Goal: Use online tool/utility: Utilize a website feature to perform a specific function

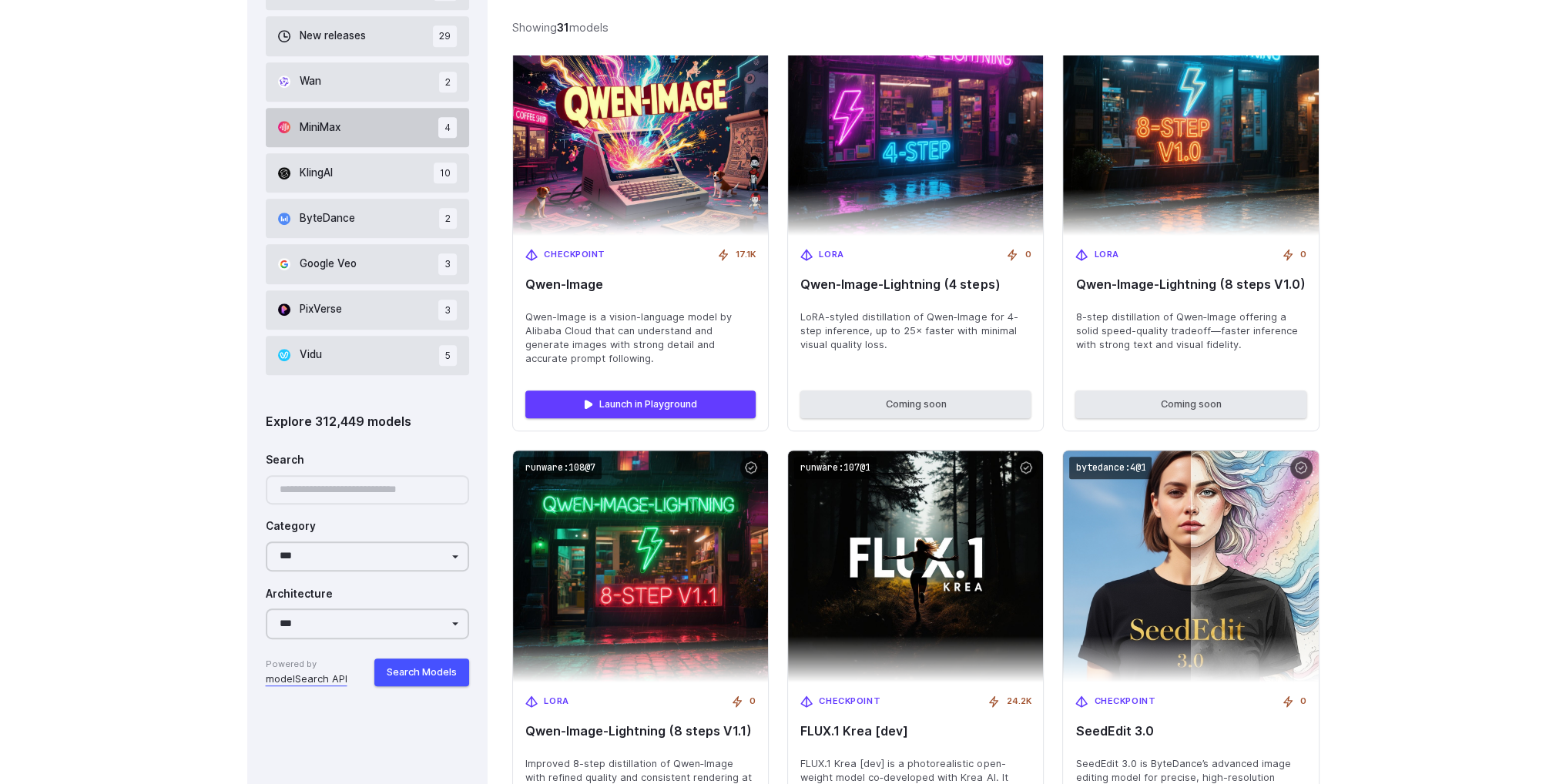
scroll to position [1232, 0]
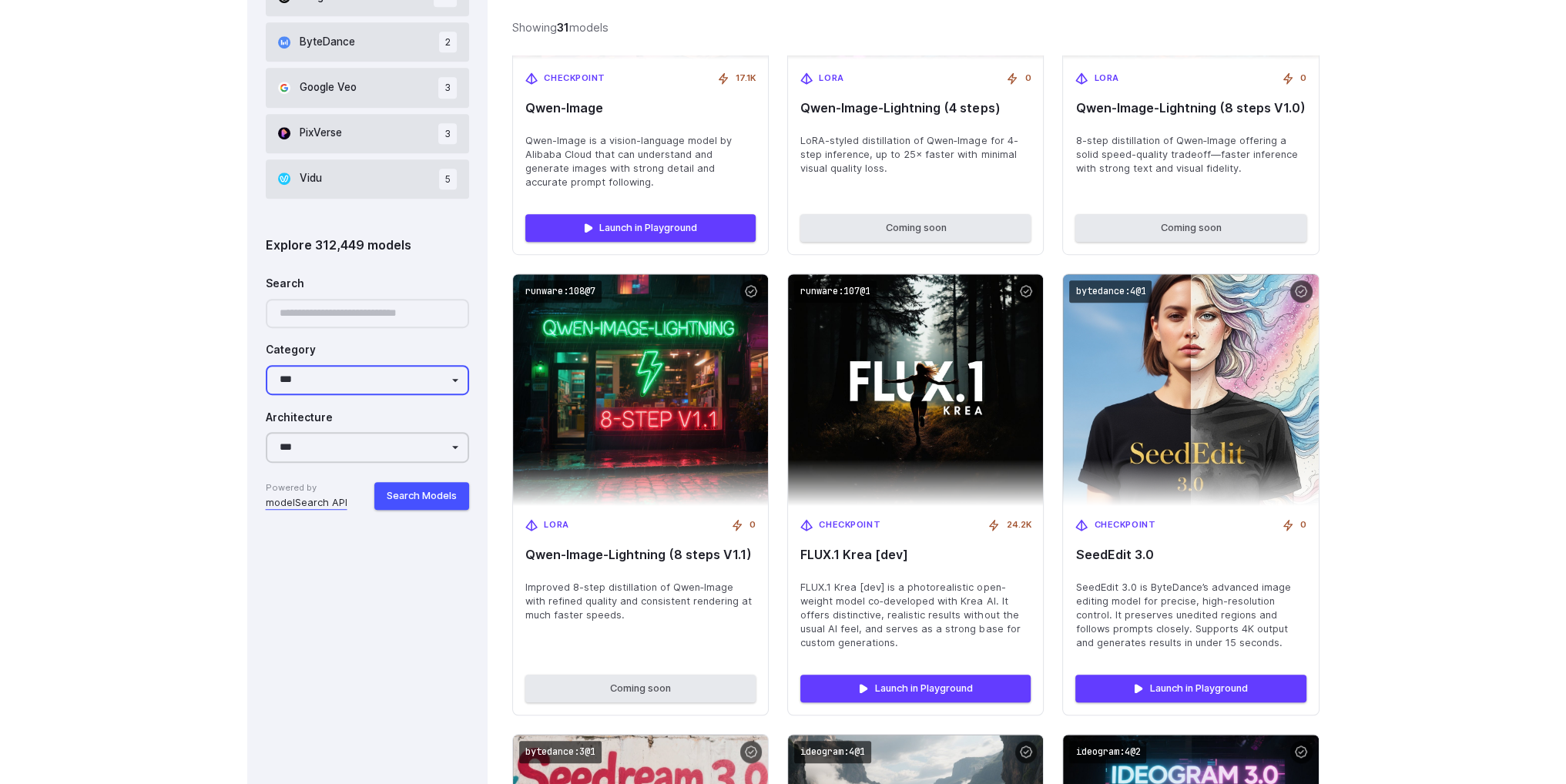
click at [345, 383] on select "**********" at bounding box center [367, 380] width 204 height 30
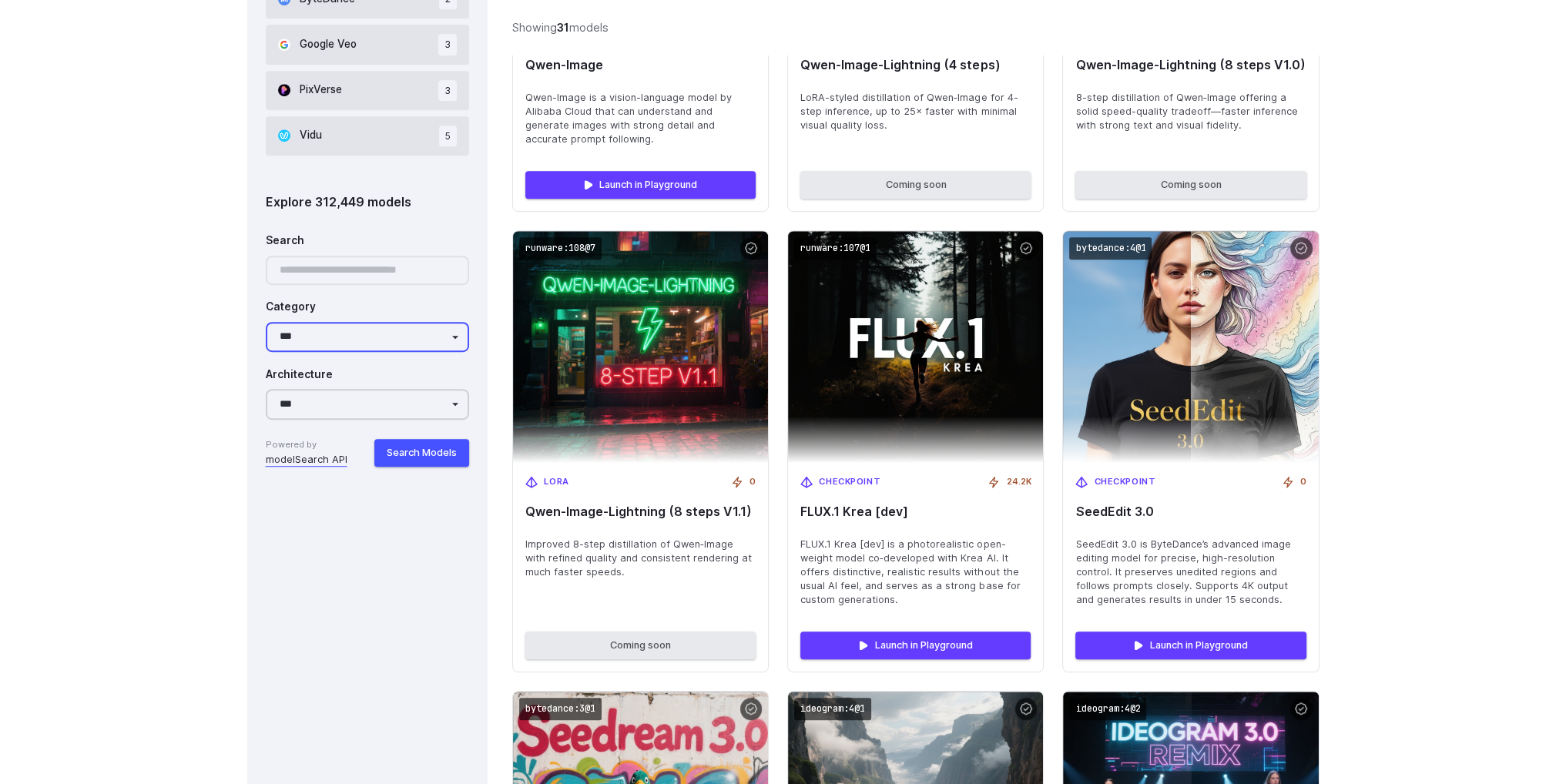
scroll to position [1309, 0]
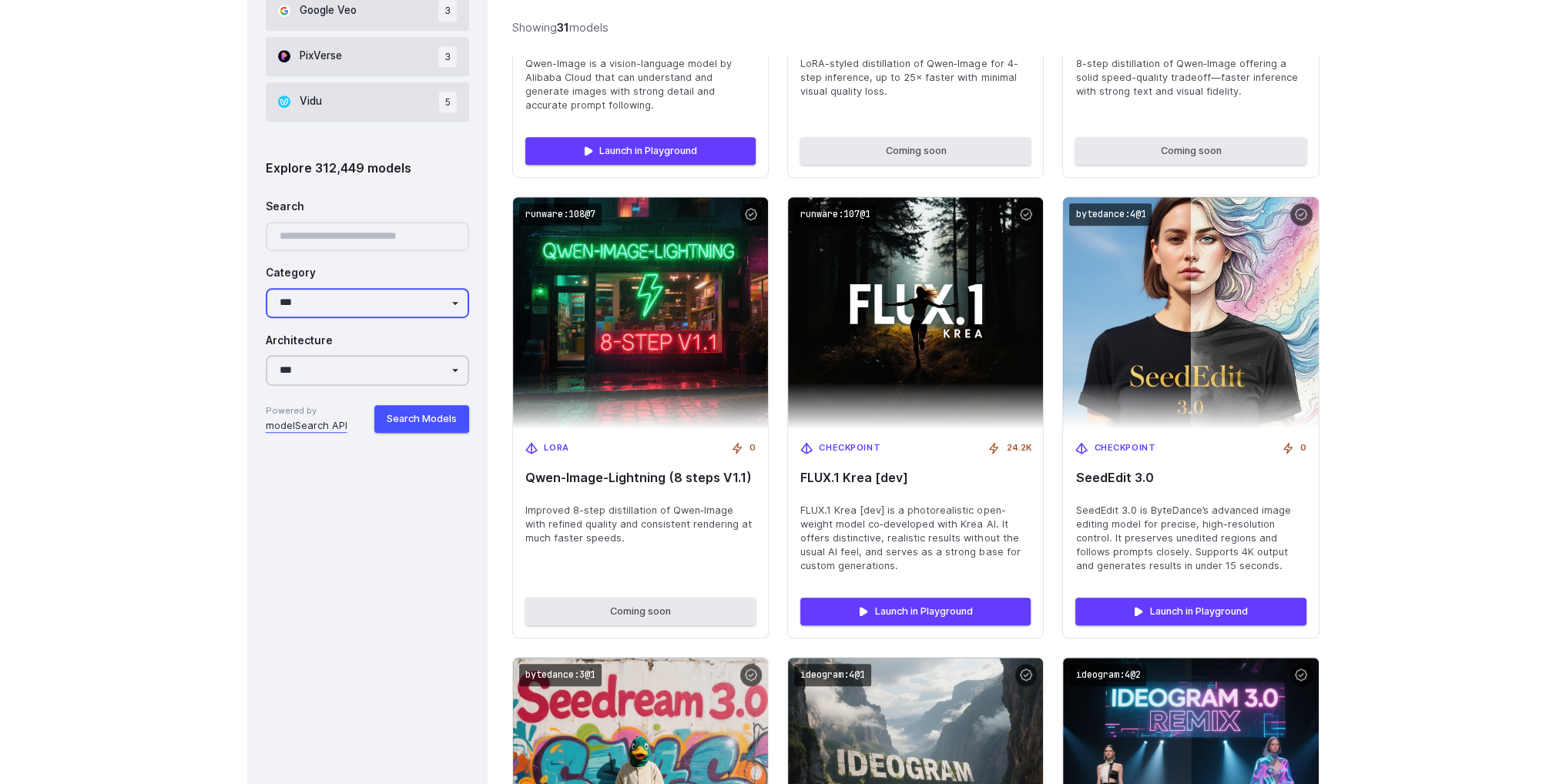
click at [373, 293] on select "**********" at bounding box center [367, 303] width 204 height 30
drag, startPoint x: 278, startPoint y: 596, endPoint x: 296, endPoint y: 590, distance: 19.0
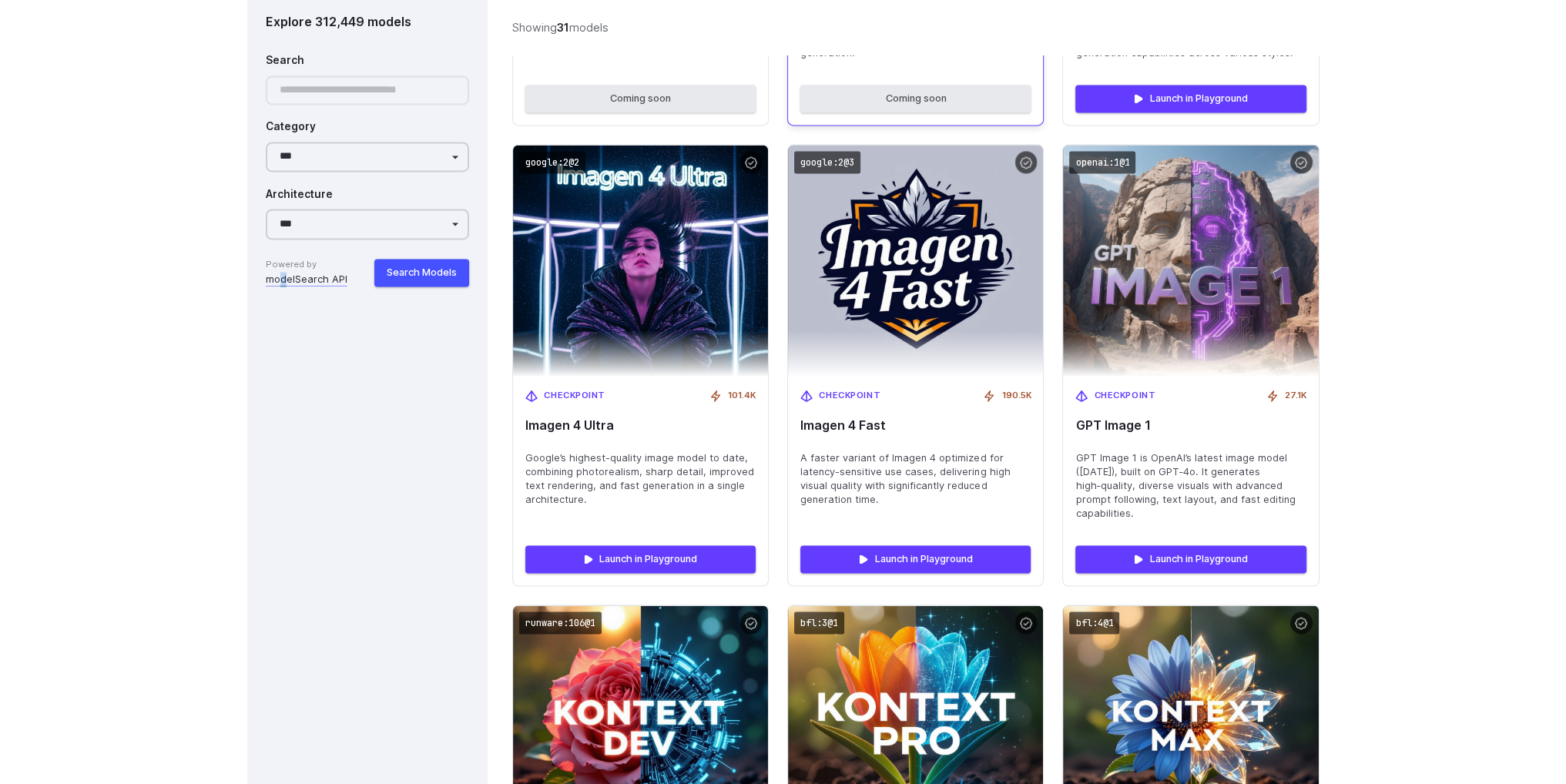
scroll to position [3465, 0]
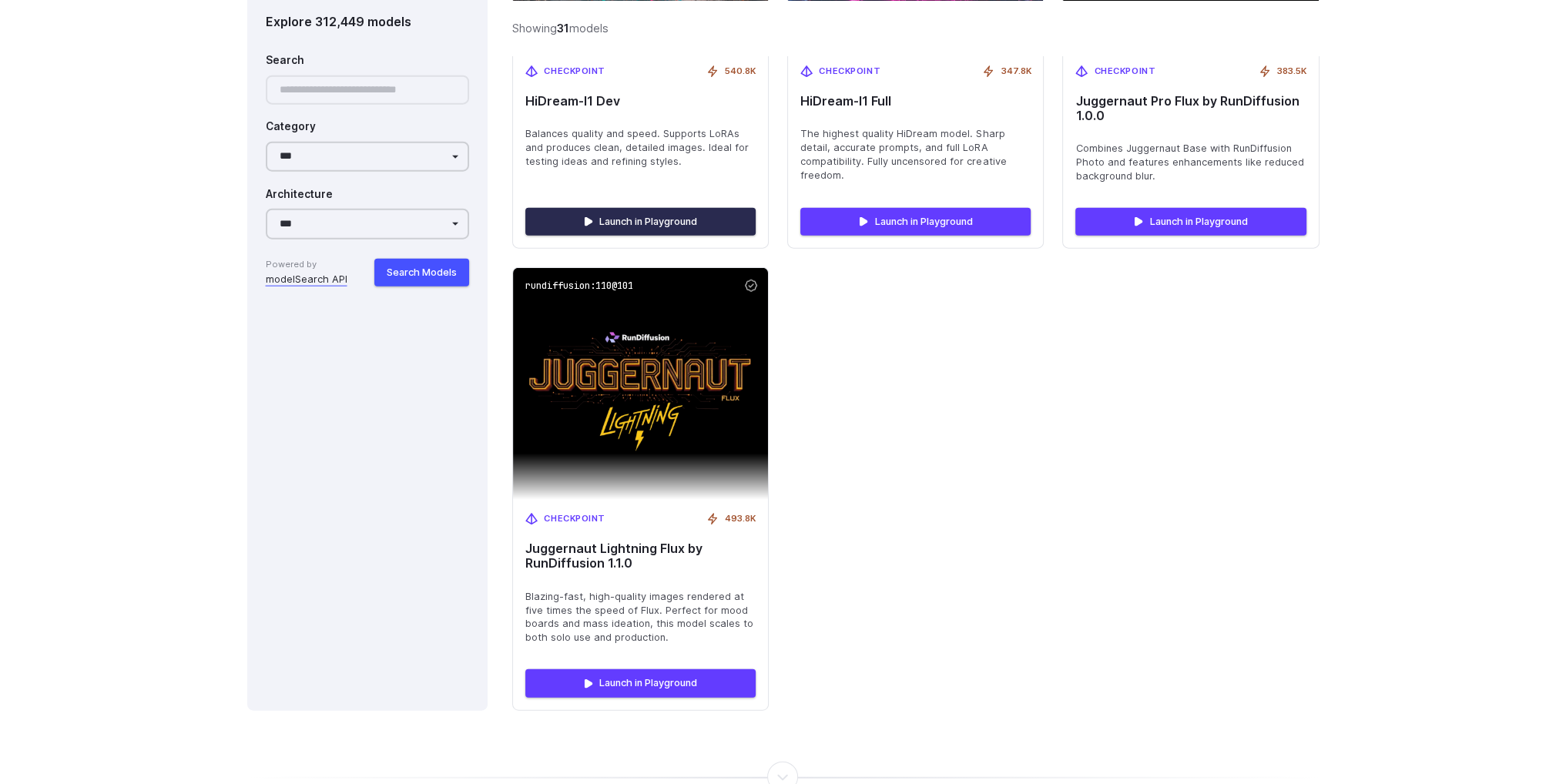
scroll to position [4851, 0]
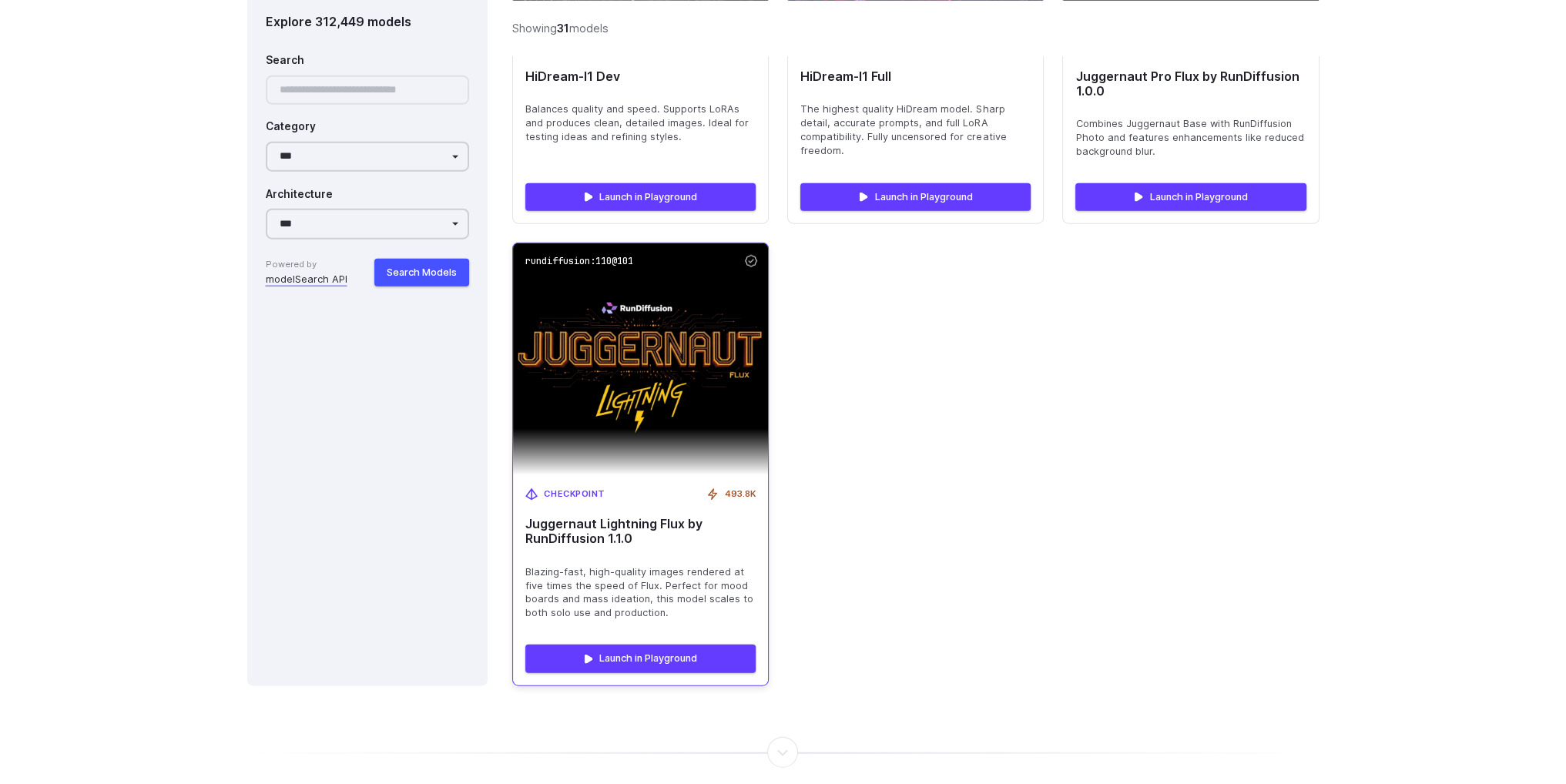
click at [690, 338] on img at bounding box center [641, 359] width 281 height 255
click at [676, 388] on img at bounding box center [641, 359] width 281 height 255
click at [697, 657] on link "Launch in Playground" at bounding box center [640, 658] width 230 height 28
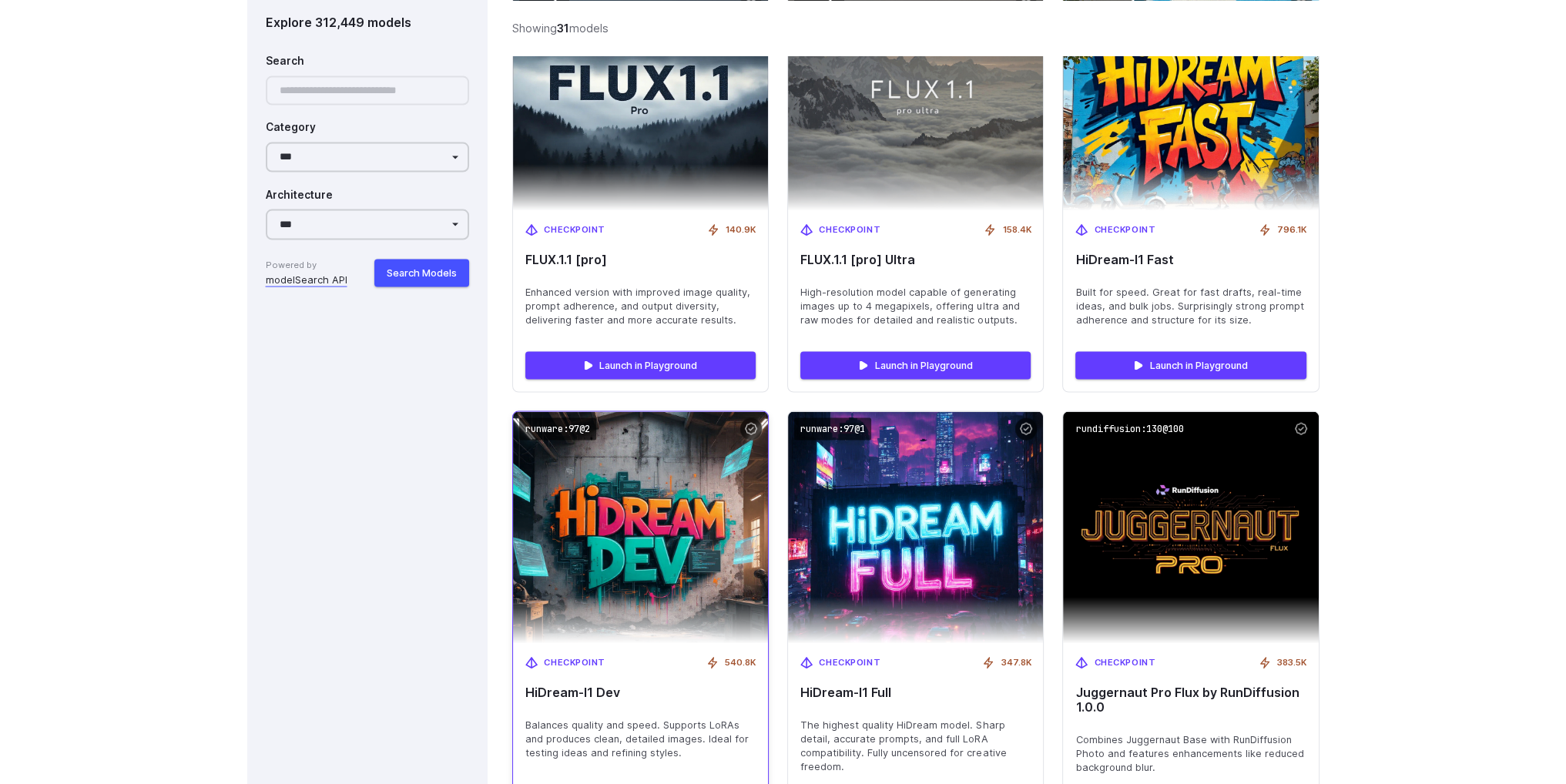
scroll to position [4929, 0]
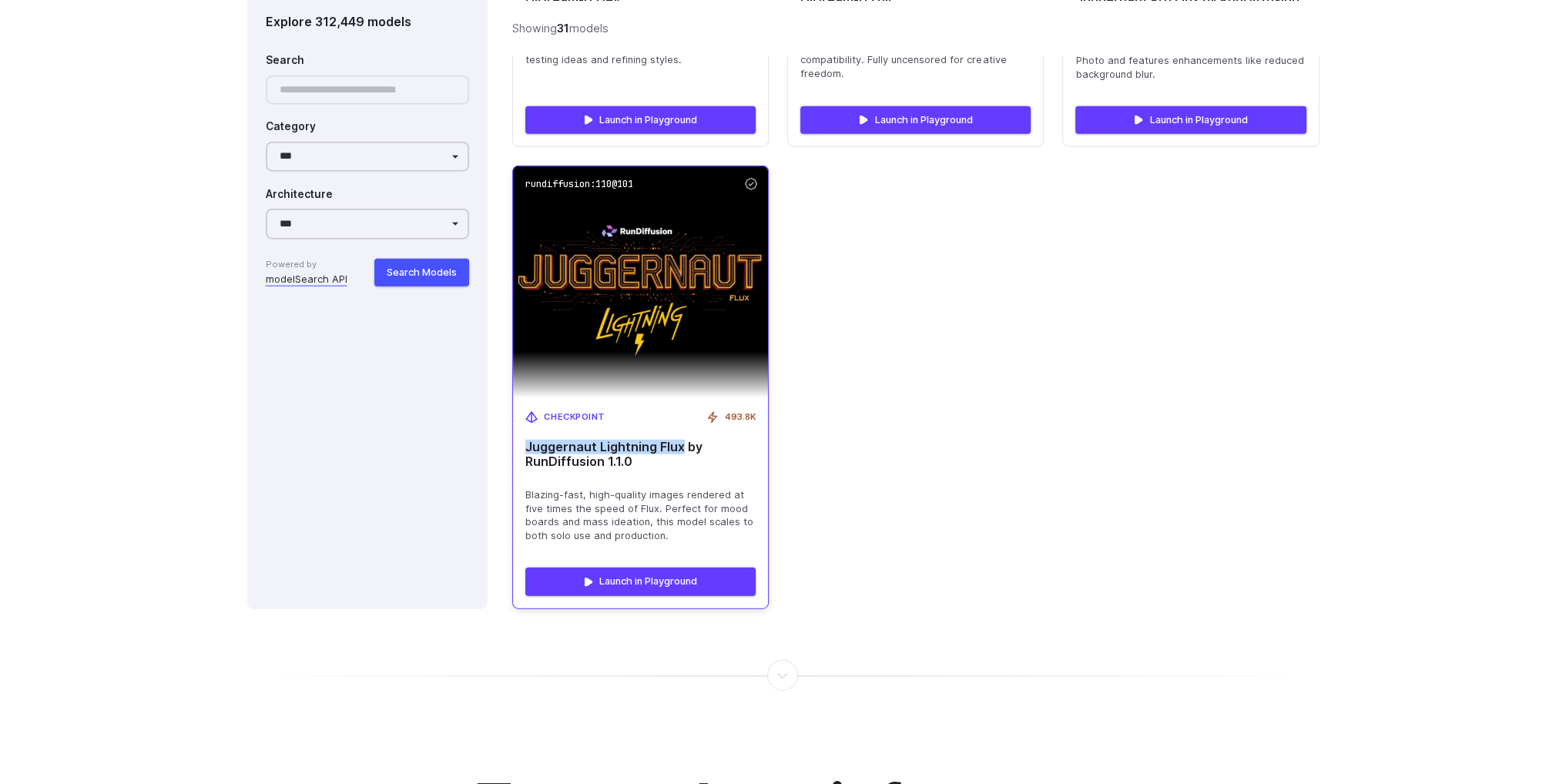
drag, startPoint x: 518, startPoint y: 446, endPoint x: 681, endPoint y: 452, distance: 163.1
click at [681, 452] on div "Checkpoint 493.8K Juggernaut Lightning Flux by RunDiffusion 1.1.0 Blazing-fast,…" at bounding box center [640, 476] width 255 height 157
copy span "Juggernaut Lightning Flux"
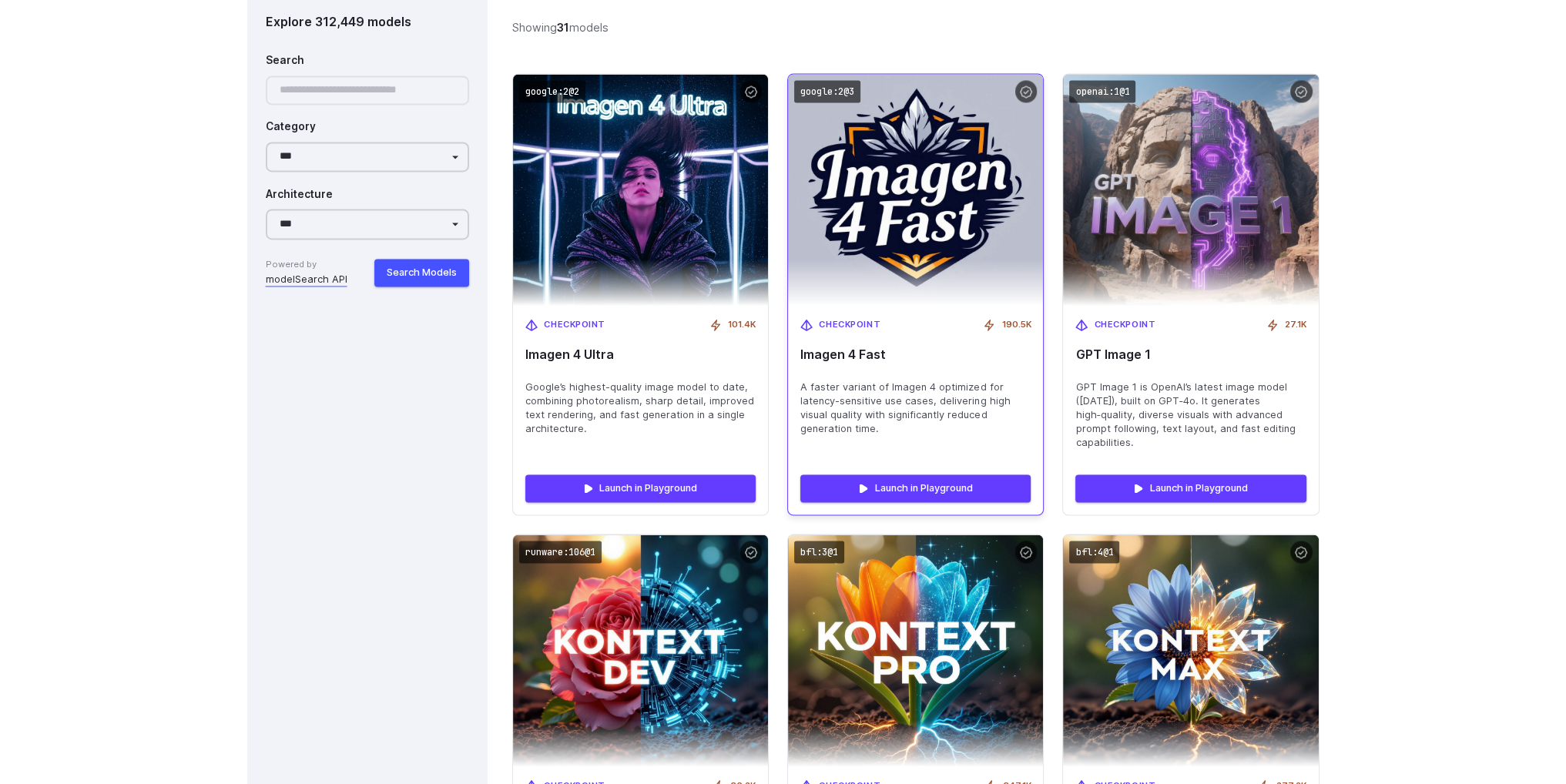
scroll to position [3543, 0]
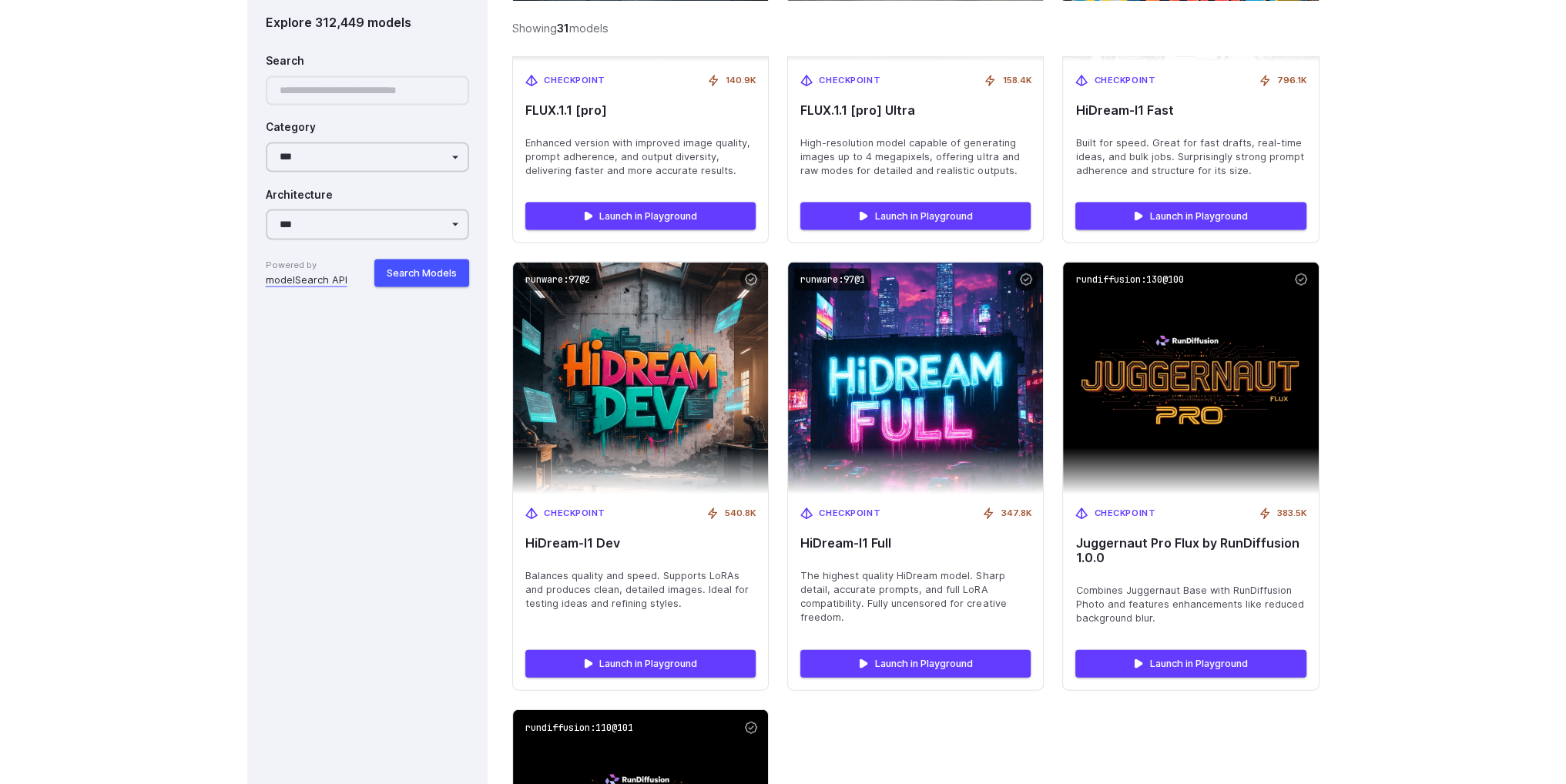
scroll to position [4466, 0]
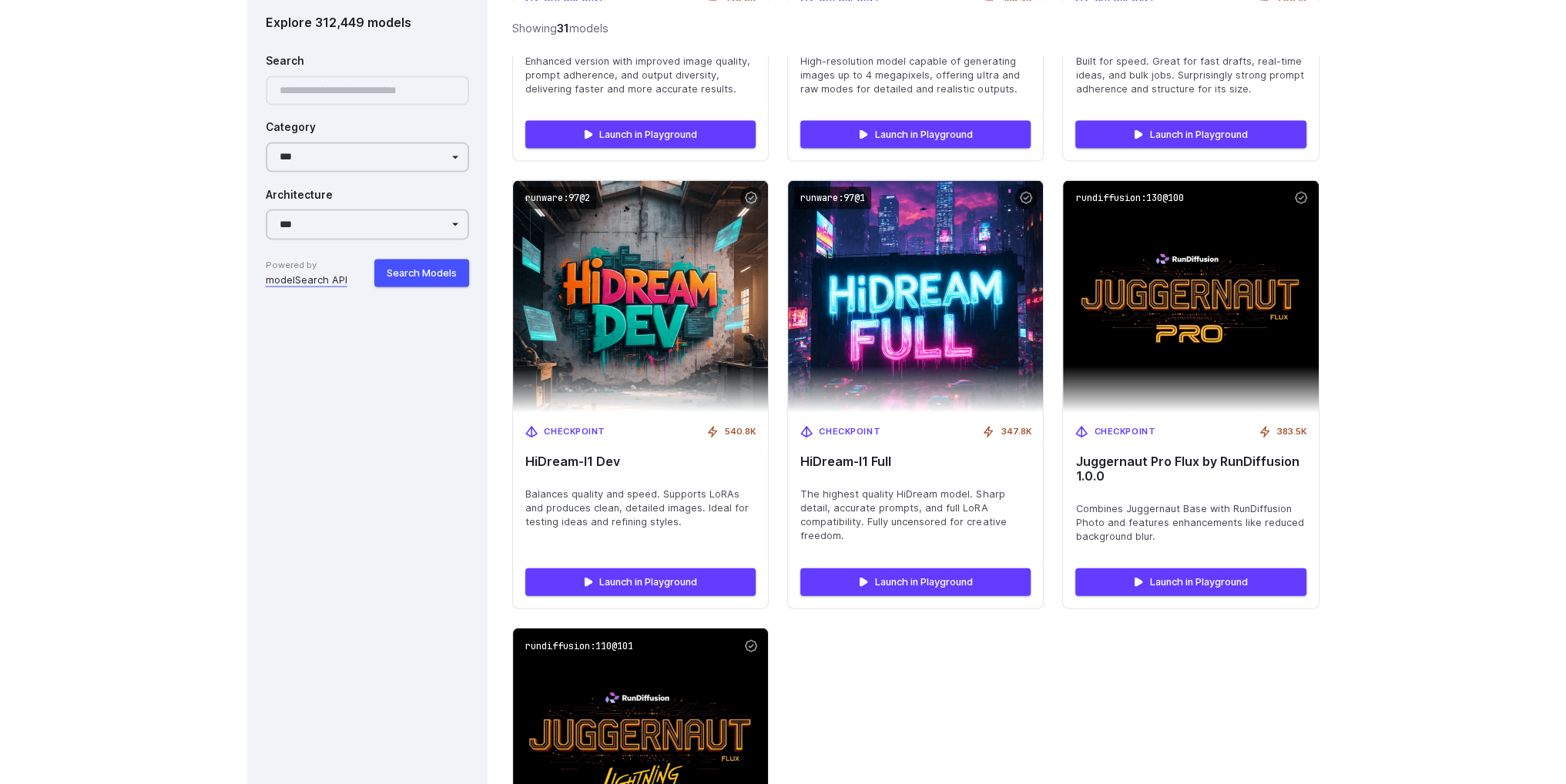
drag, startPoint x: 1457, startPoint y: 249, endPoint x: 1358, endPoint y: 223, distance: 102.4
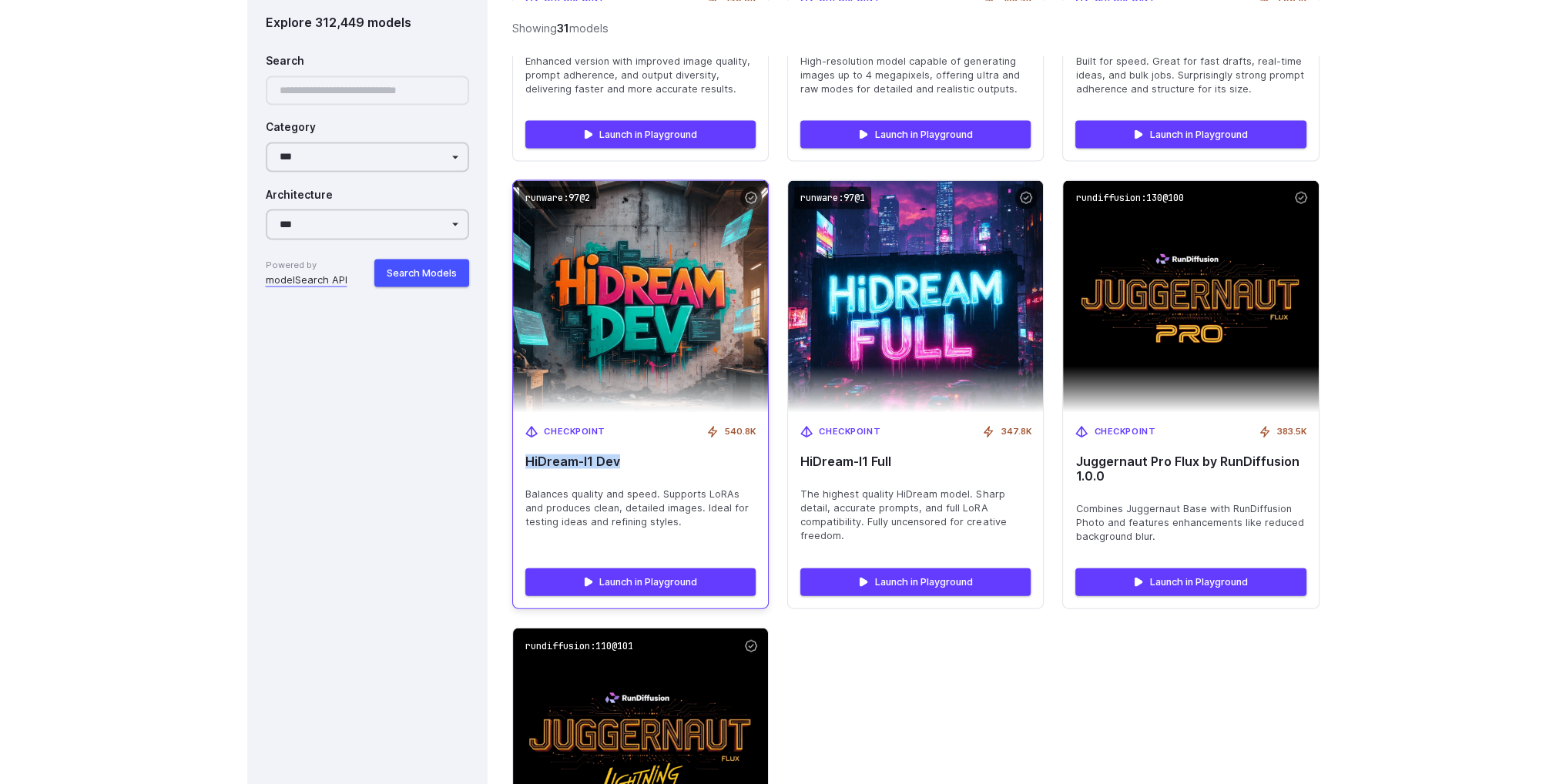
copy span "HiDream-I1 Dev"
drag, startPoint x: 632, startPoint y: 459, endPoint x: 528, endPoint y: 462, distance: 104.0
click at [528, 462] on span "HiDream-I1 Dev" at bounding box center [640, 461] width 230 height 15
click at [681, 335] on img at bounding box center [641, 297] width 281 height 255
click at [670, 578] on link "Launch in Playground" at bounding box center [640, 583] width 230 height 28
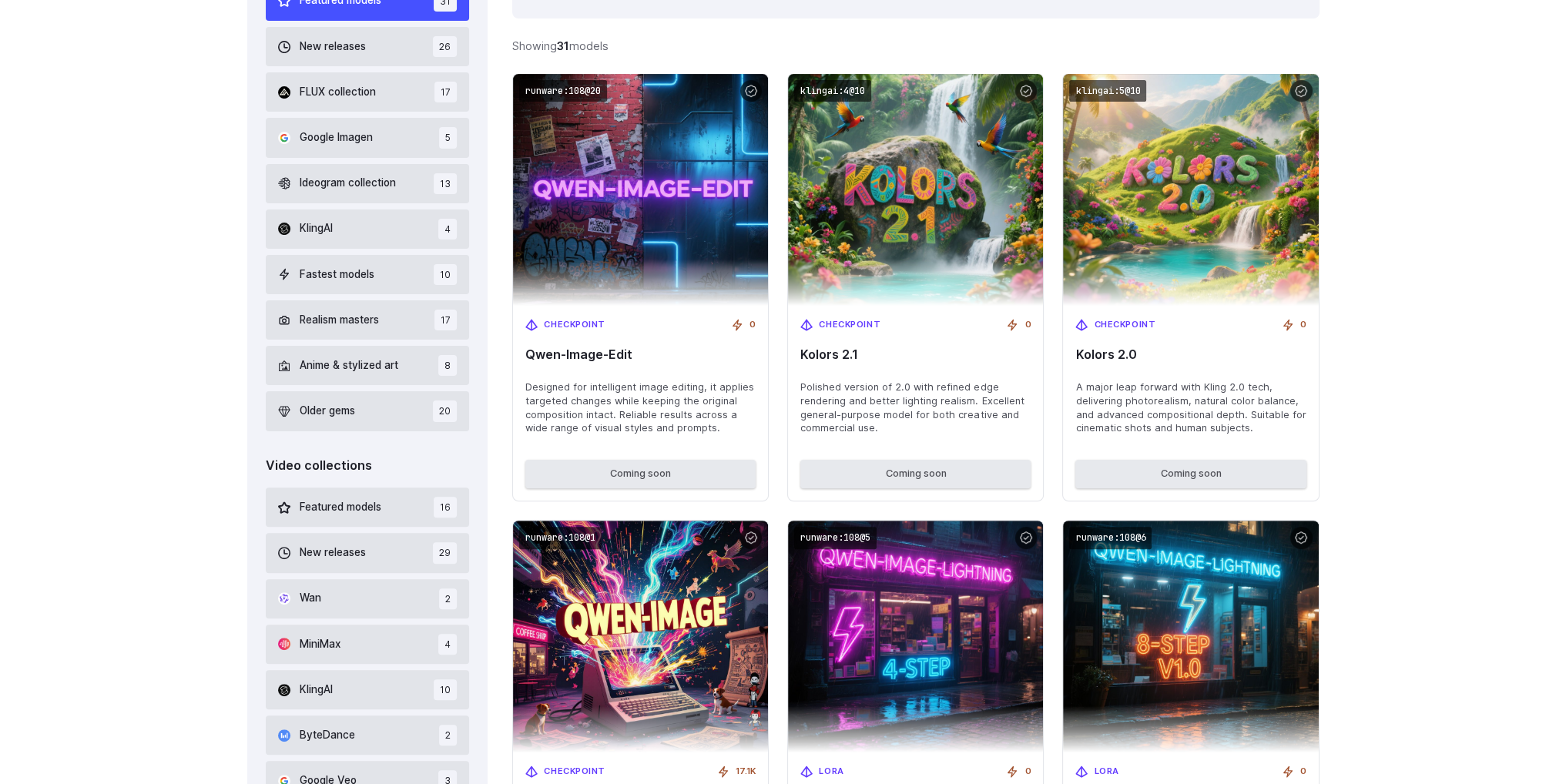
scroll to position [0, 0]
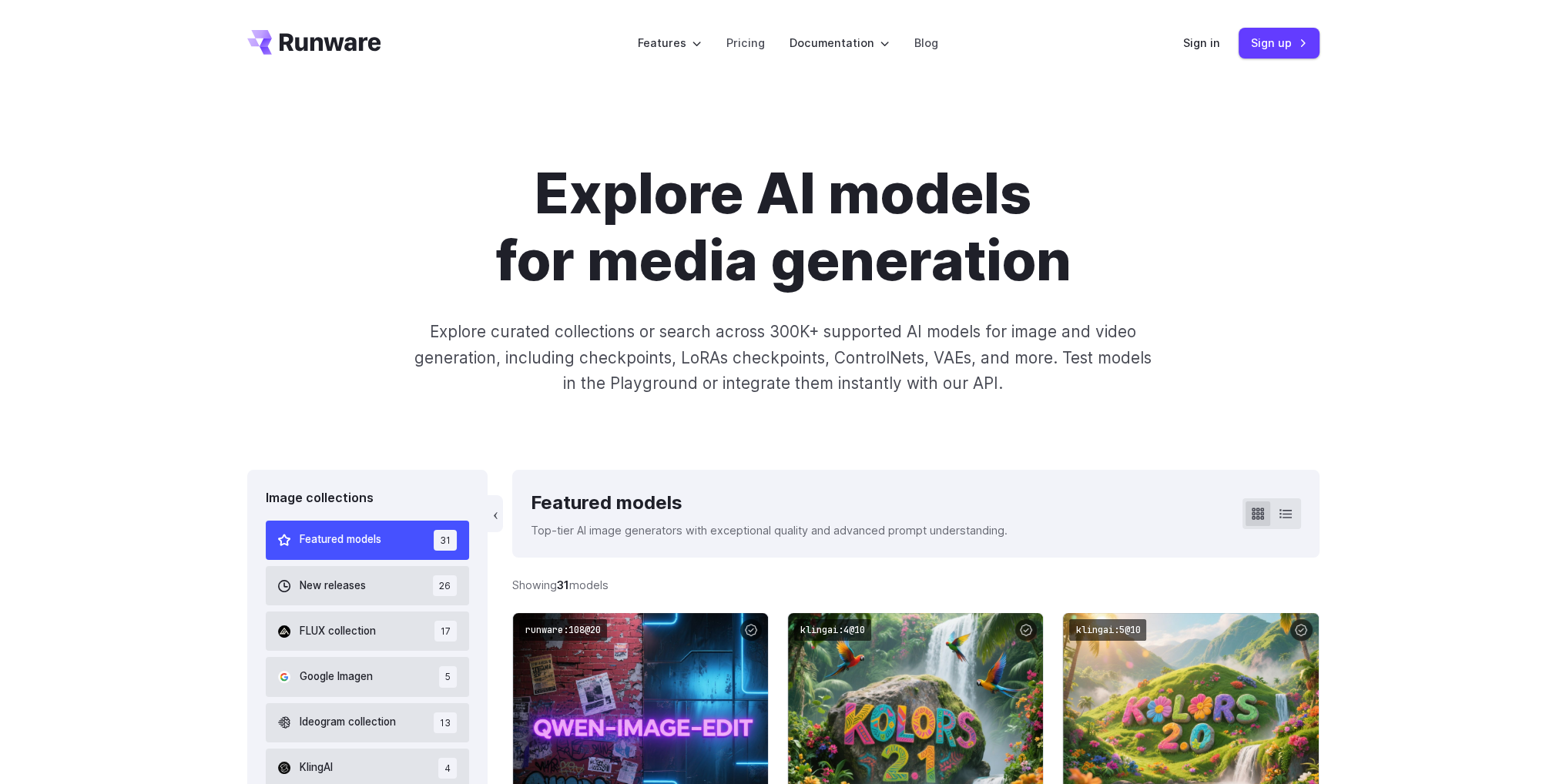
click at [1180, 51] on header "Features Tasks Image generation Video generation Sonic Inference Engine™ Models…" at bounding box center [783, 43] width 1109 height 86
click at [1191, 45] on link "Sign in" at bounding box center [1202, 43] width 37 height 18
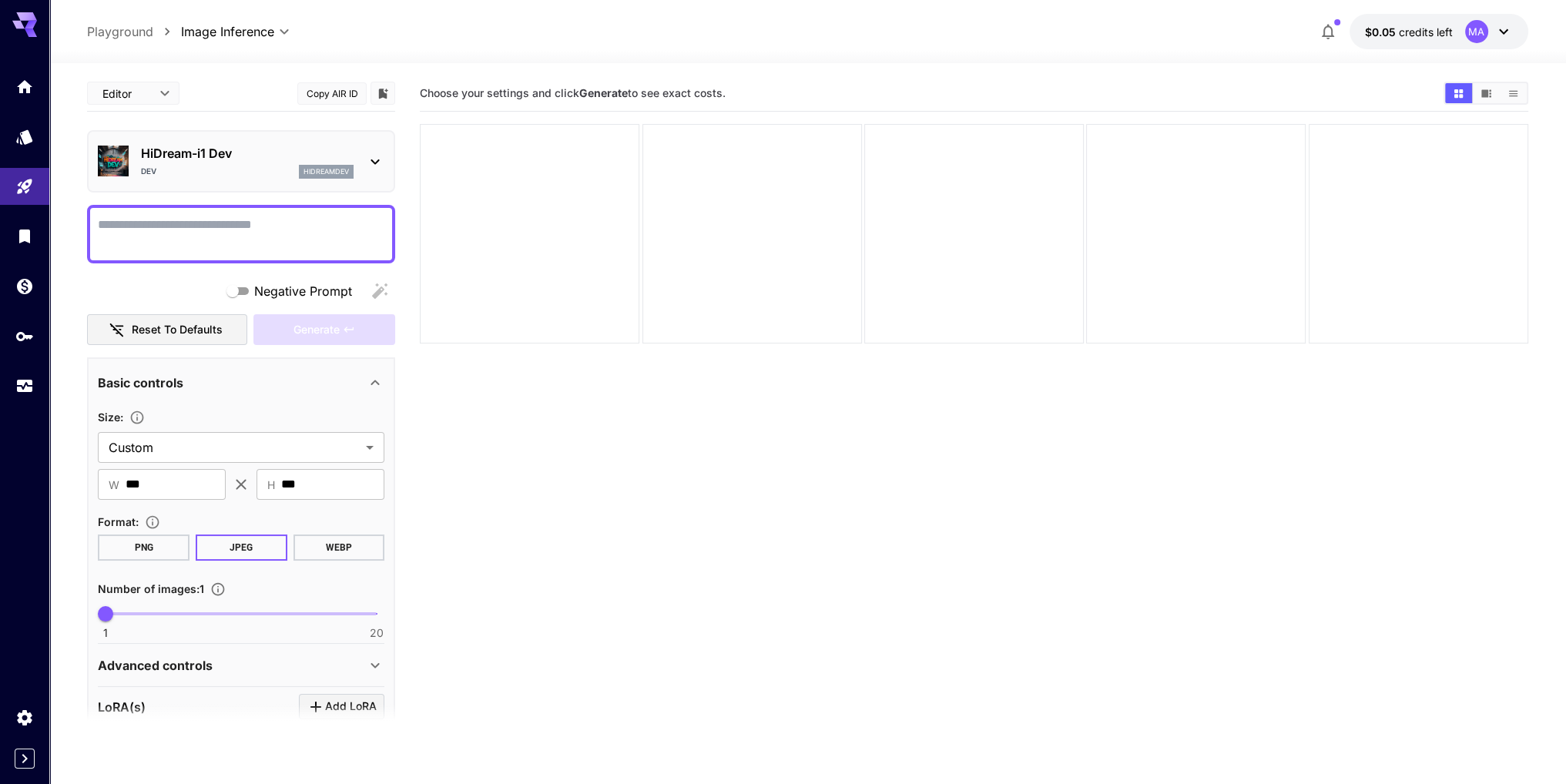
click at [1505, 28] on icon at bounding box center [1503, 32] width 19 height 19
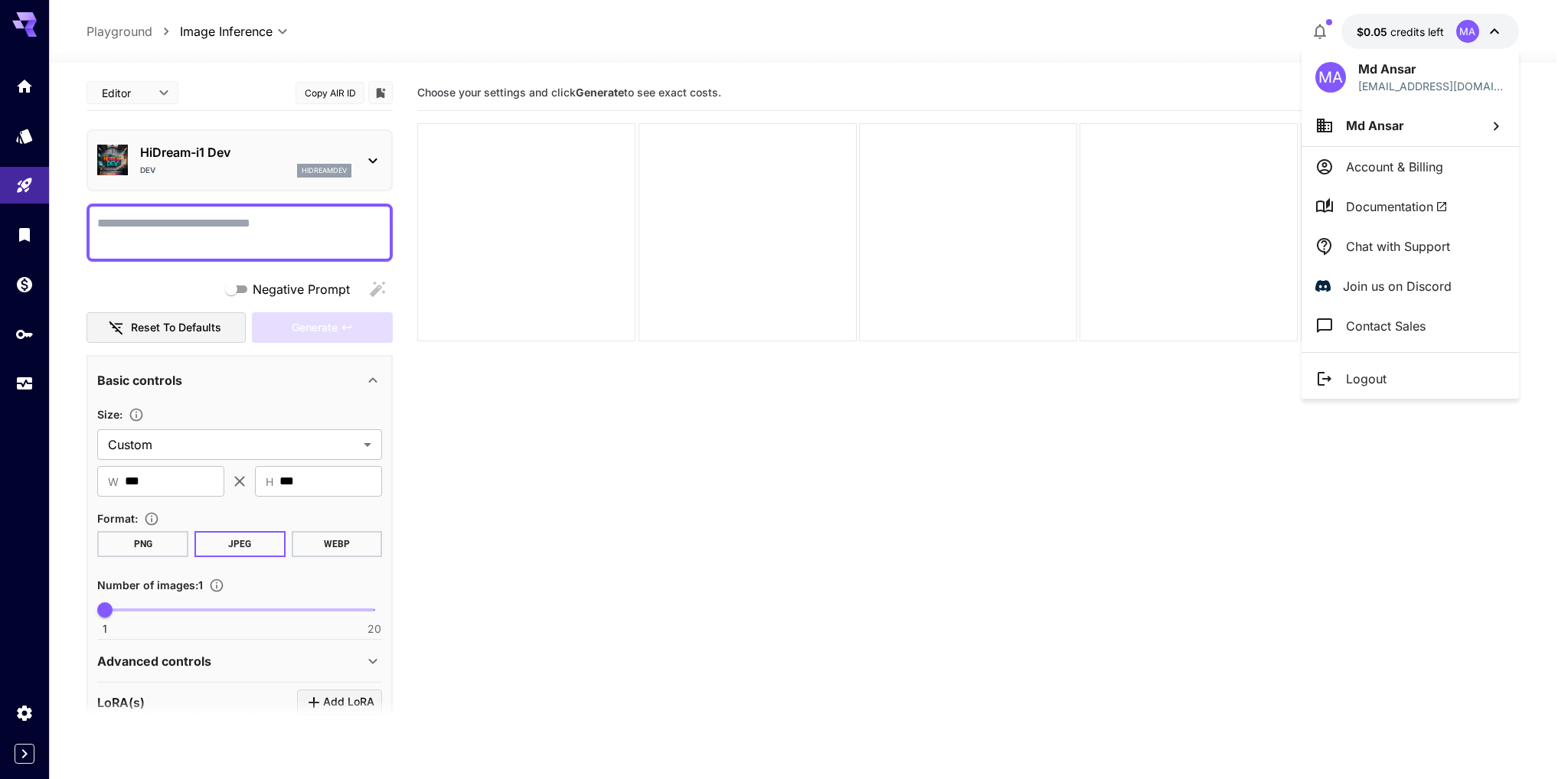
click at [1494, 38] on div at bounding box center [784, 390] width 1568 height 779
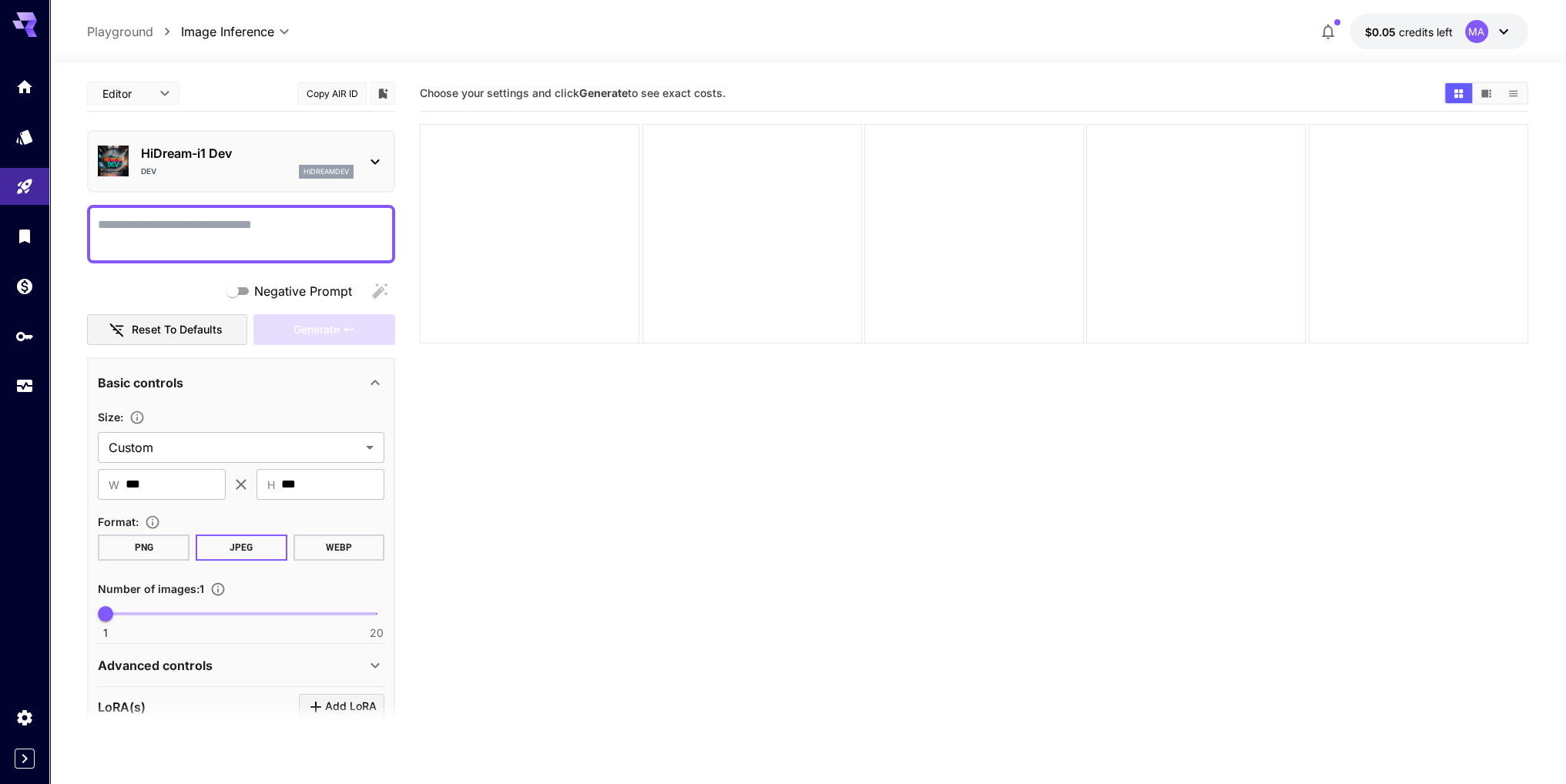
click at [374, 156] on icon at bounding box center [375, 162] width 19 height 19
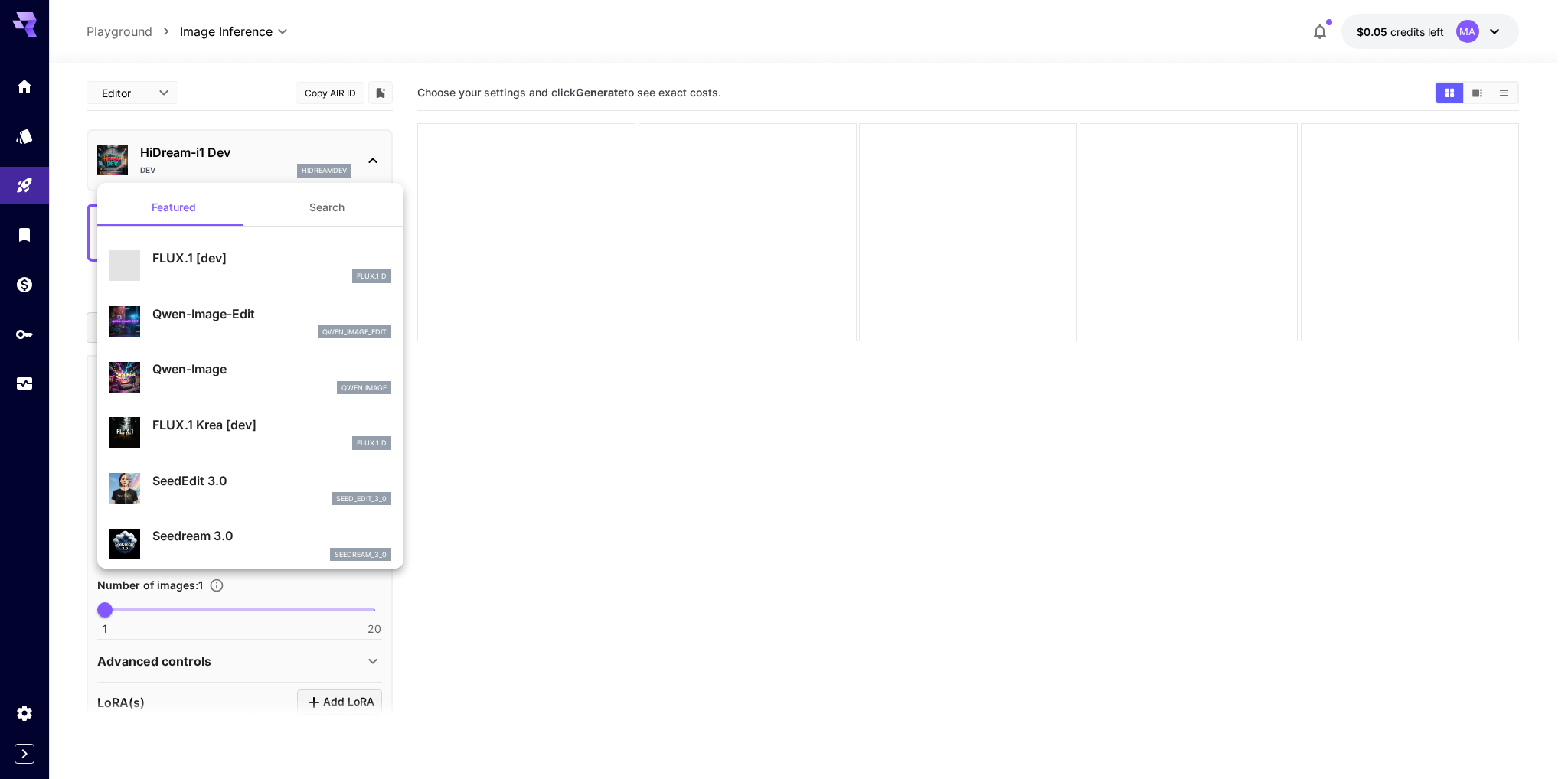
click at [372, 155] on div at bounding box center [784, 390] width 1568 height 779
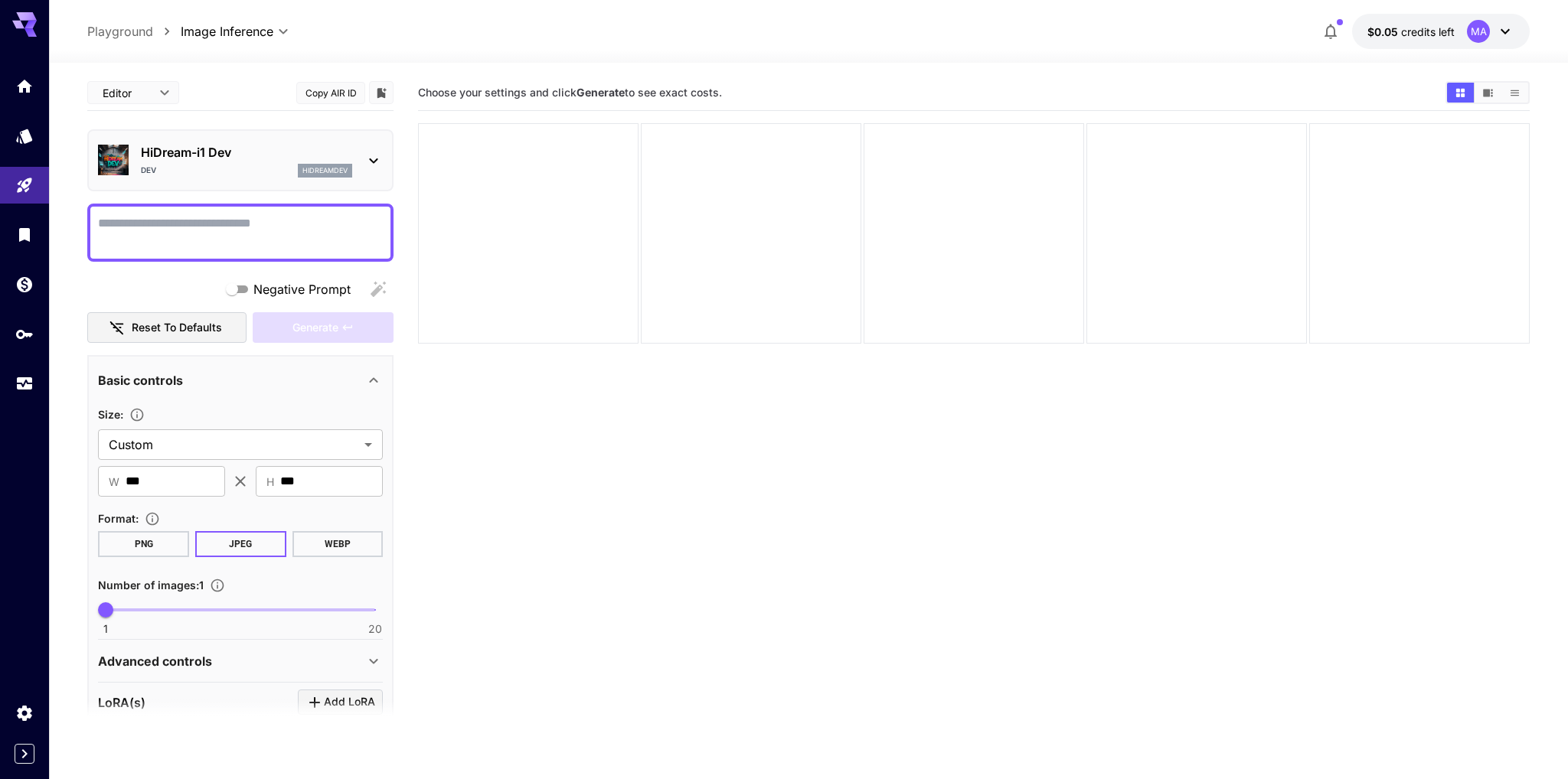
click at [166, 88] on body "**********" at bounding box center [784, 450] width 1568 height 900
click at [166, 88] on div at bounding box center [784, 390] width 1568 height 779
click at [193, 313] on button "Reset to defaults" at bounding box center [166, 328] width 159 height 32
click at [234, 229] on textarea "Negative Prompt" at bounding box center [240, 232] width 285 height 37
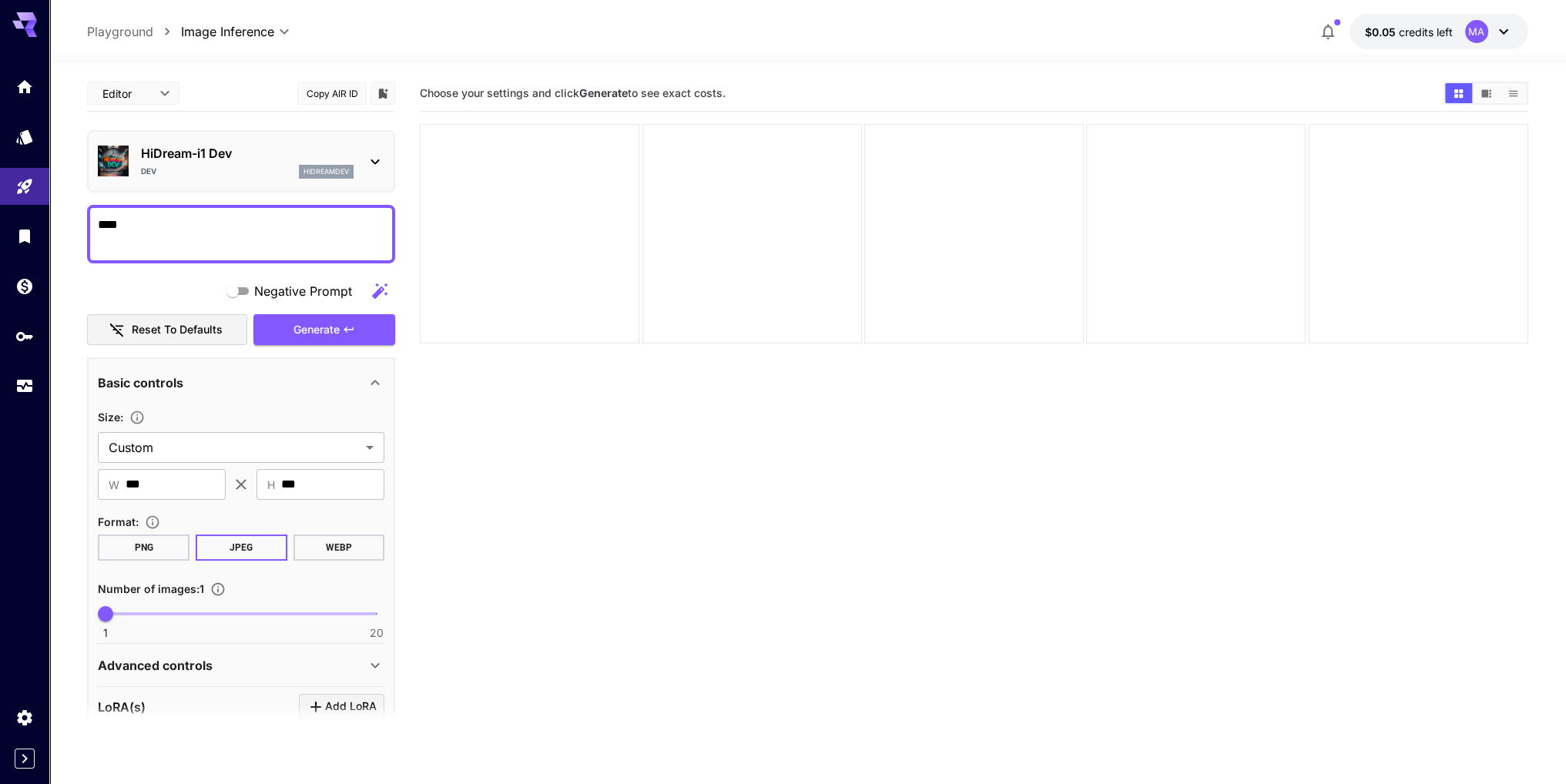
type textarea "*****"
drag, startPoint x: 231, startPoint y: 237, endPoint x: 53, endPoint y: 240, distance: 178.0
click at [54, 240] on section "Editor **** ​ Copy AIR ID HiDream-i1 Dev Dev hidreamdev ***** Negative Prompt R…" at bounding box center [807, 484] width 1516 height 842
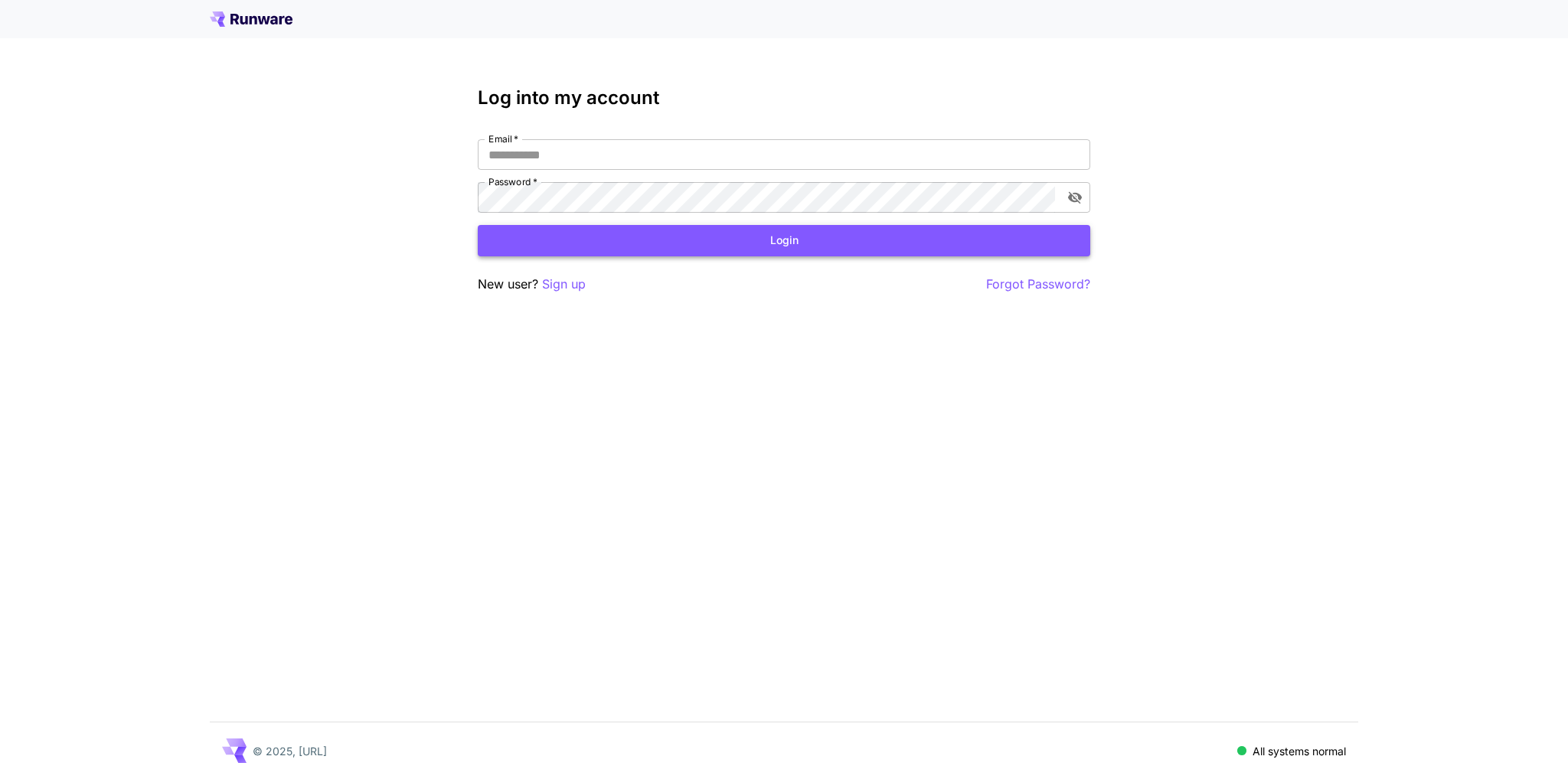
type input "**********"
click at [554, 240] on button "Login" at bounding box center [783, 240] width 612 height 32
